Goal: Task Accomplishment & Management: Use online tool/utility

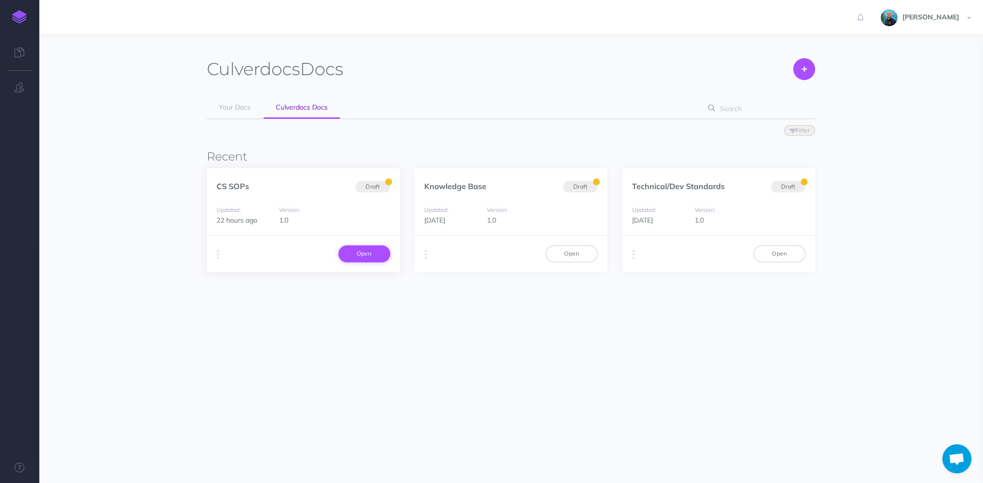
click at [359, 249] on link "Open" at bounding box center [364, 254] width 52 height 16
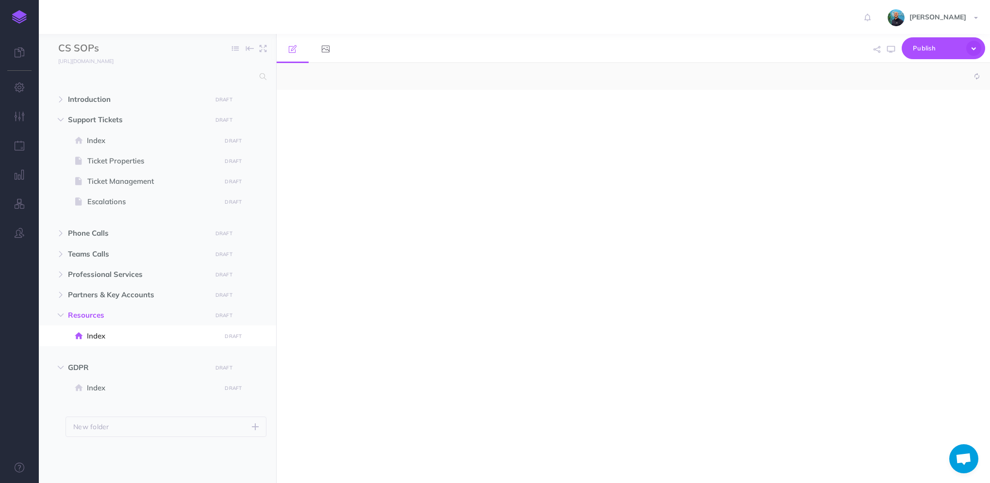
select select "null"
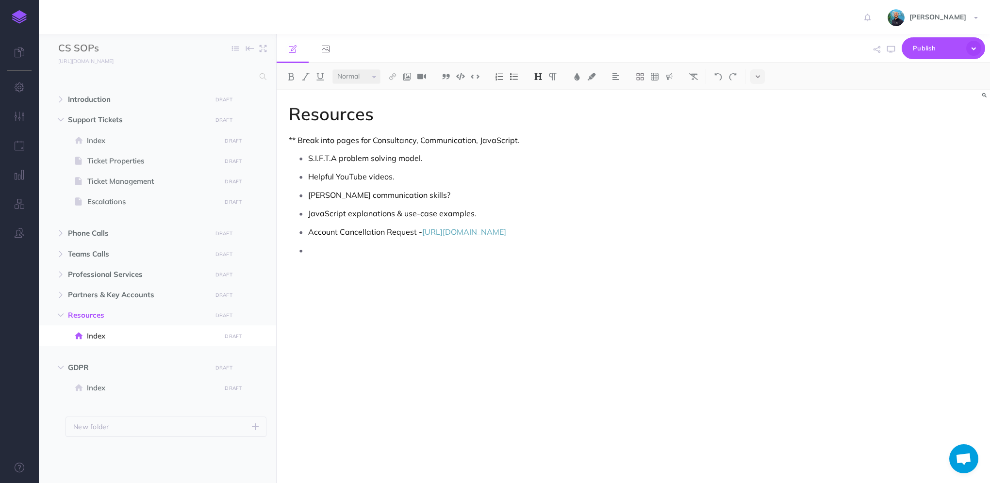
click at [401, 263] on p at bounding box center [536, 257] width 456 height 29
click at [894, 48] on icon "button" at bounding box center [891, 50] width 8 height 8
click at [24, 16] on img at bounding box center [19, 17] width 15 height 14
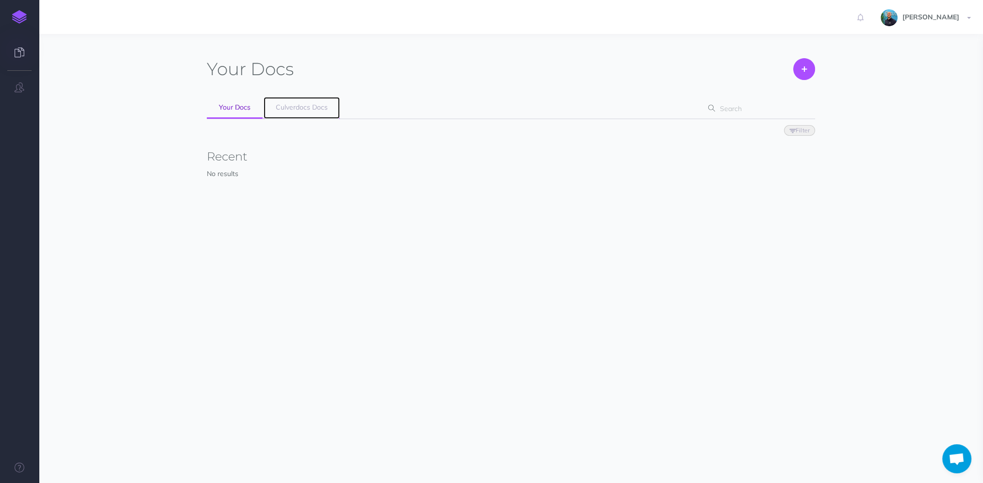
click at [298, 102] on link "Culverdocs Docs" at bounding box center [301, 108] width 76 height 22
